Goal: Check status: Check status

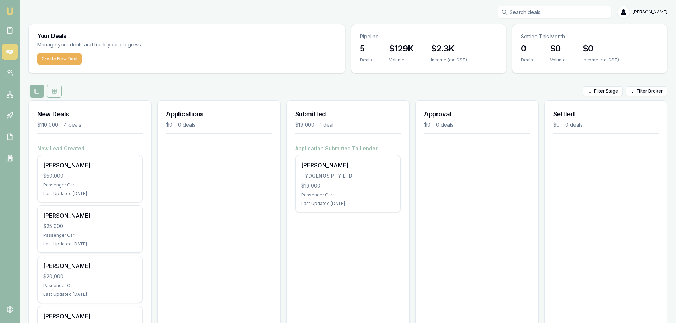
click at [57, 91] on button at bounding box center [54, 91] width 15 height 13
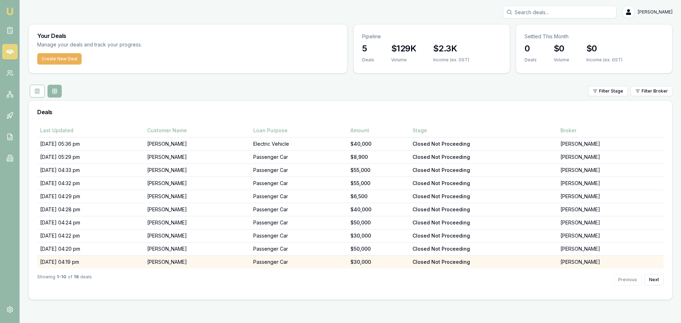
click at [67, 264] on td "[DATE] 04:19 pm" at bounding box center [90, 262] width 107 height 13
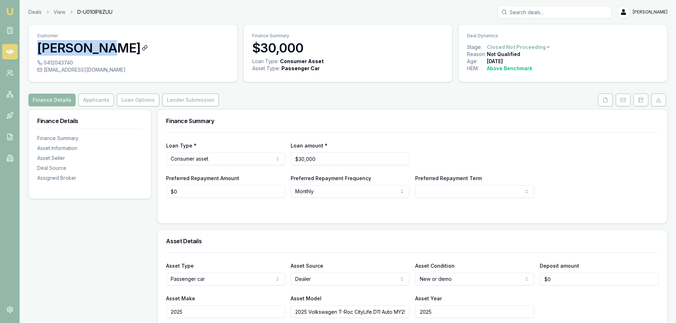
drag, startPoint x: 119, startPoint y: 48, endPoint x: 39, endPoint y: 50, distance: 79.5
click at [39, 50] on h3 "[PERSON_NAME]" at bounding box center [133, 48] width 192 height 14
copy h3 "[PERSON_NAME]"
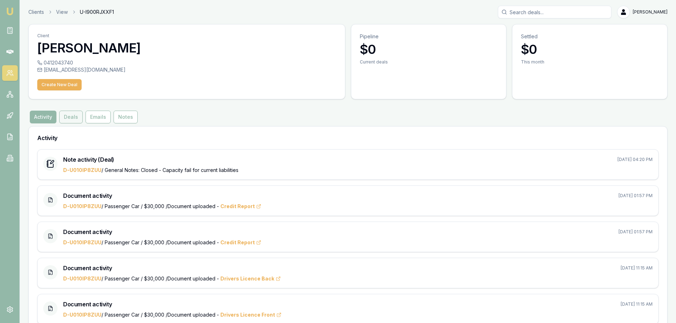
click at [67, 118] on button "Deals" at bounding box center [70, 117] width 23 height 13
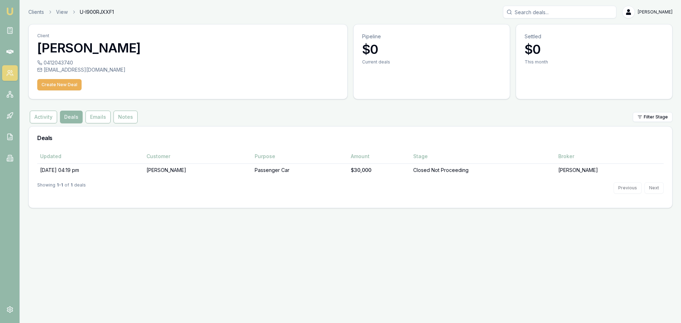
click at [525, 167] on td "Closed Not Proceeding" at bounding box center [483, 170] width 145 height 13
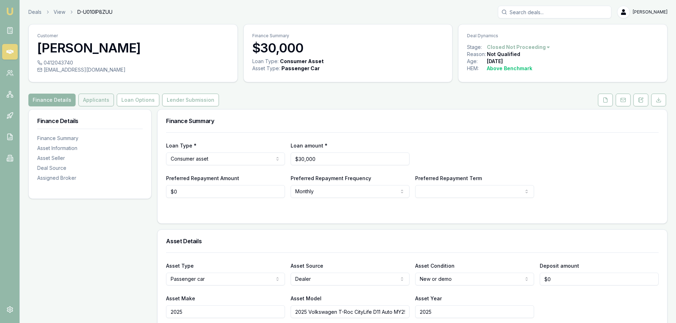
click at [96, 103] on button "Applicants" at bounding box center [95, 100] width 35 height 13
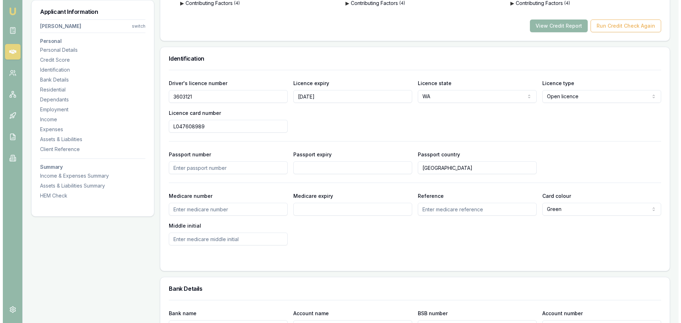
scroll to position [177, 0]
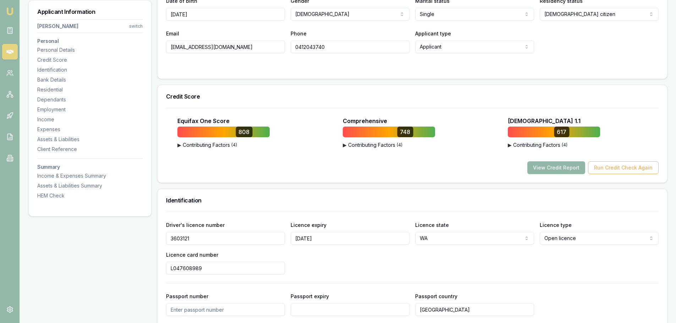
click at [568, 169] on button "View Credit Report" at bounding box center [556, 167] width 58 height 13
